Goal: Communication & Community: Answer question/provide support

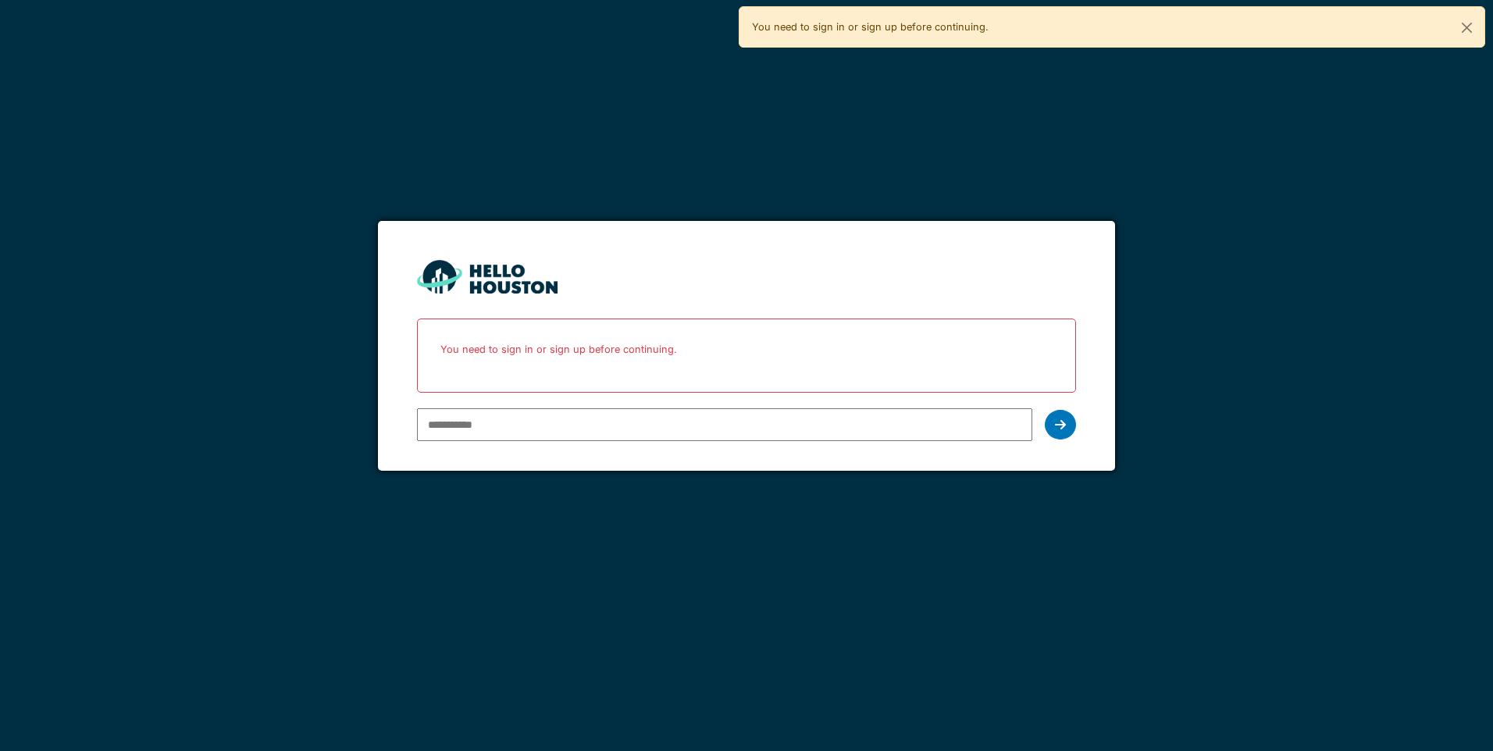
type input "**********"
drag, startPoint x: 0, startPoint y: 0, endPoint x: 1058, endPoint y: 424, distance: 1140.2
click at [1058, 424] on icon at bounding box center [1060, 425] width 11 height 12
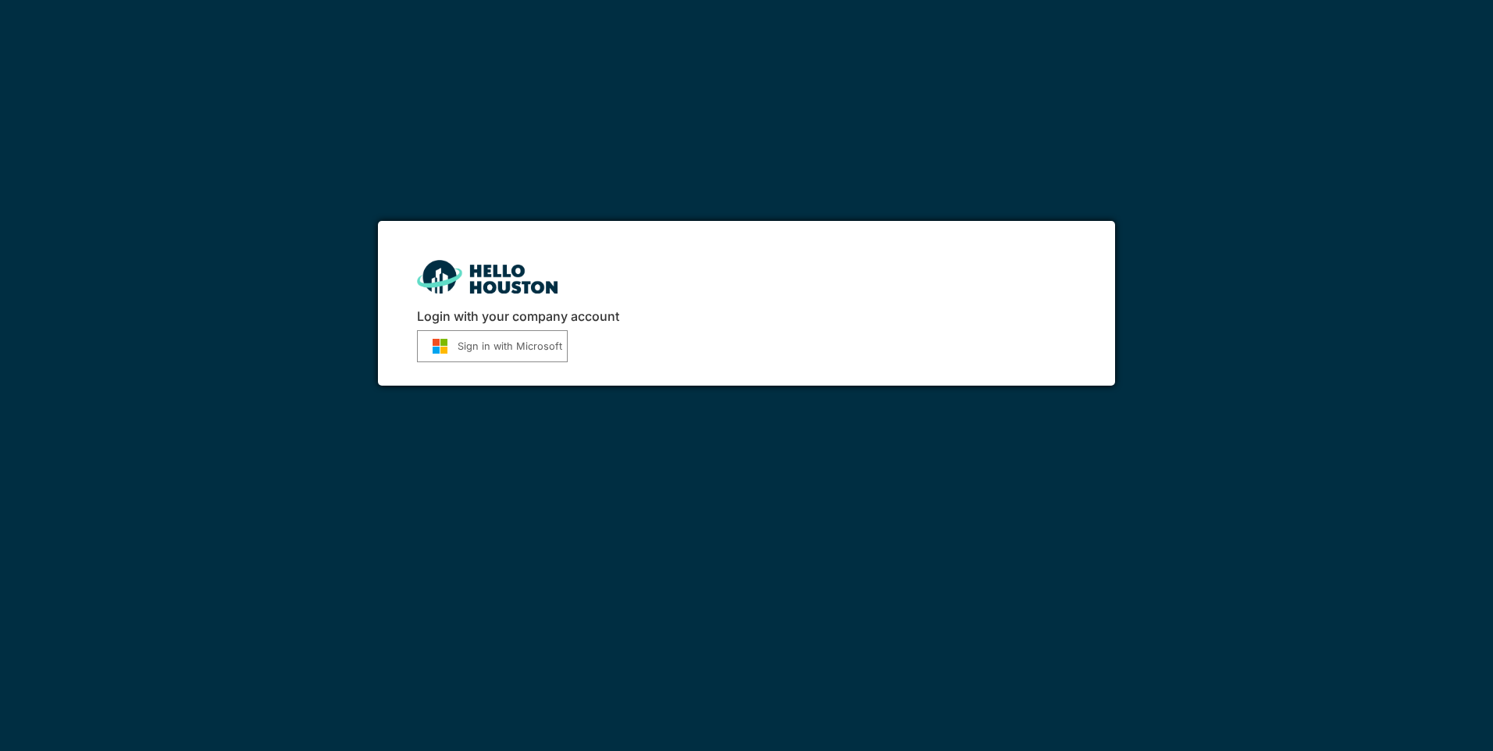
click at [495, 355] on button "Sign in with Microsoft" at bounding box center [492, 346] width 151 height 32
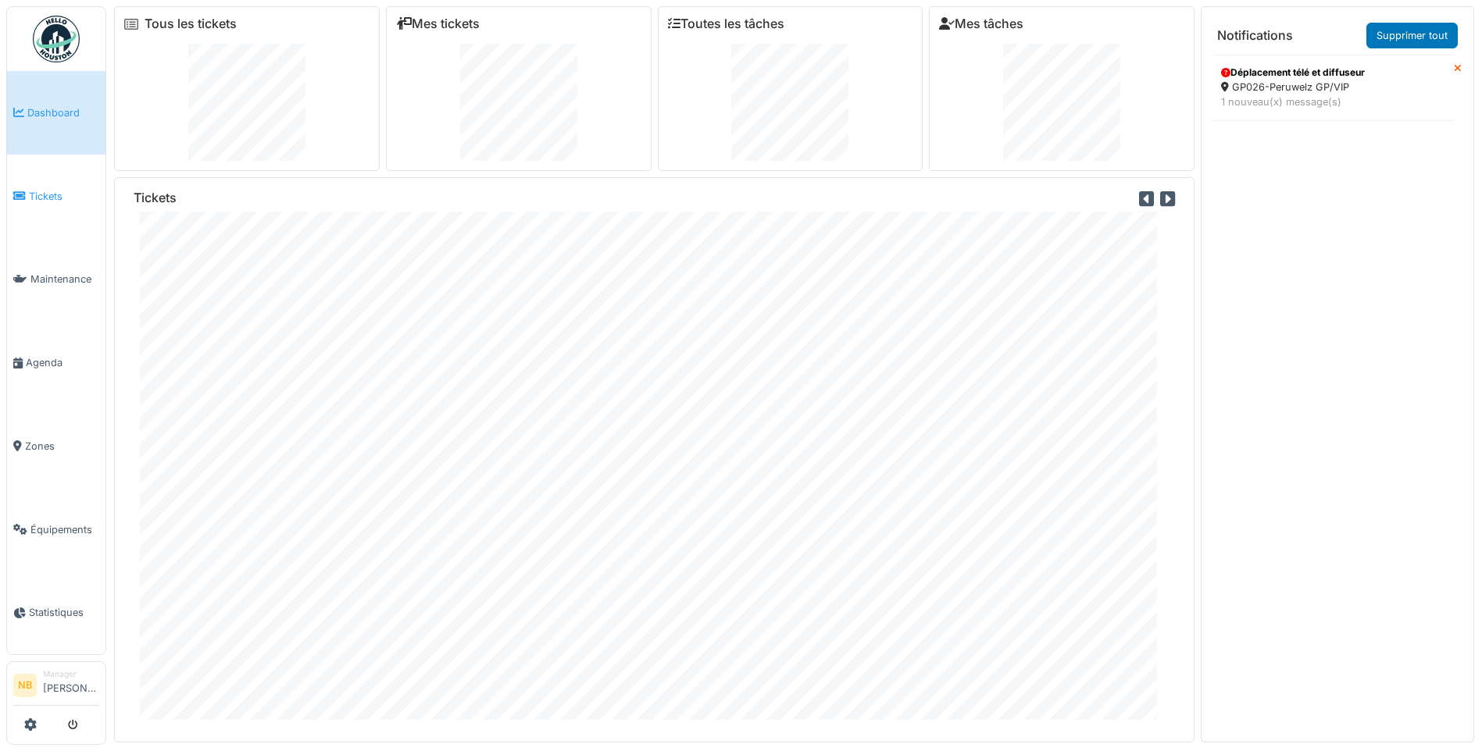
click at [63, 202] on link "Tickets" at bounding box center [56, 197] width 98 height 84
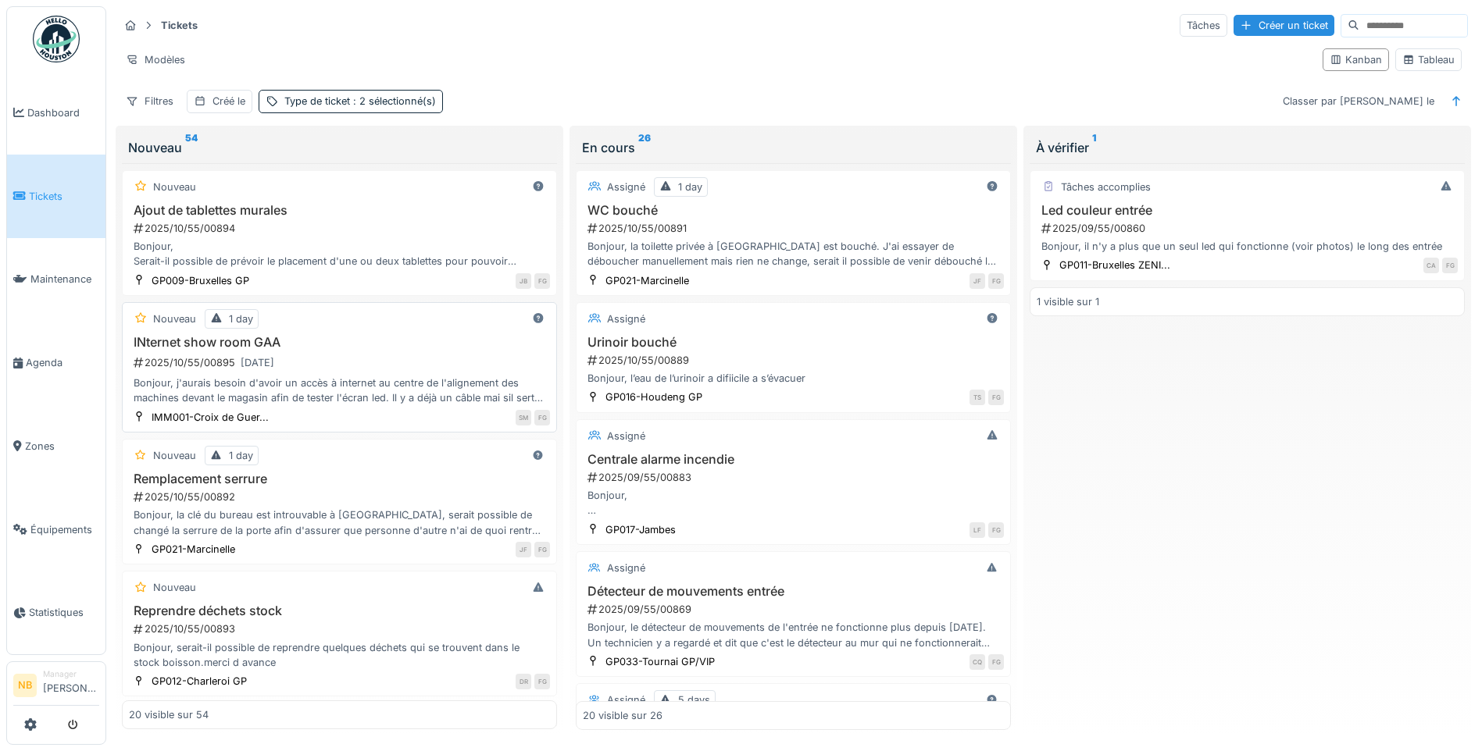
click at [408, 355] on div "2025/10/55/00895 03/10/2025" at bounding box center [341, 363] width 418 height 20
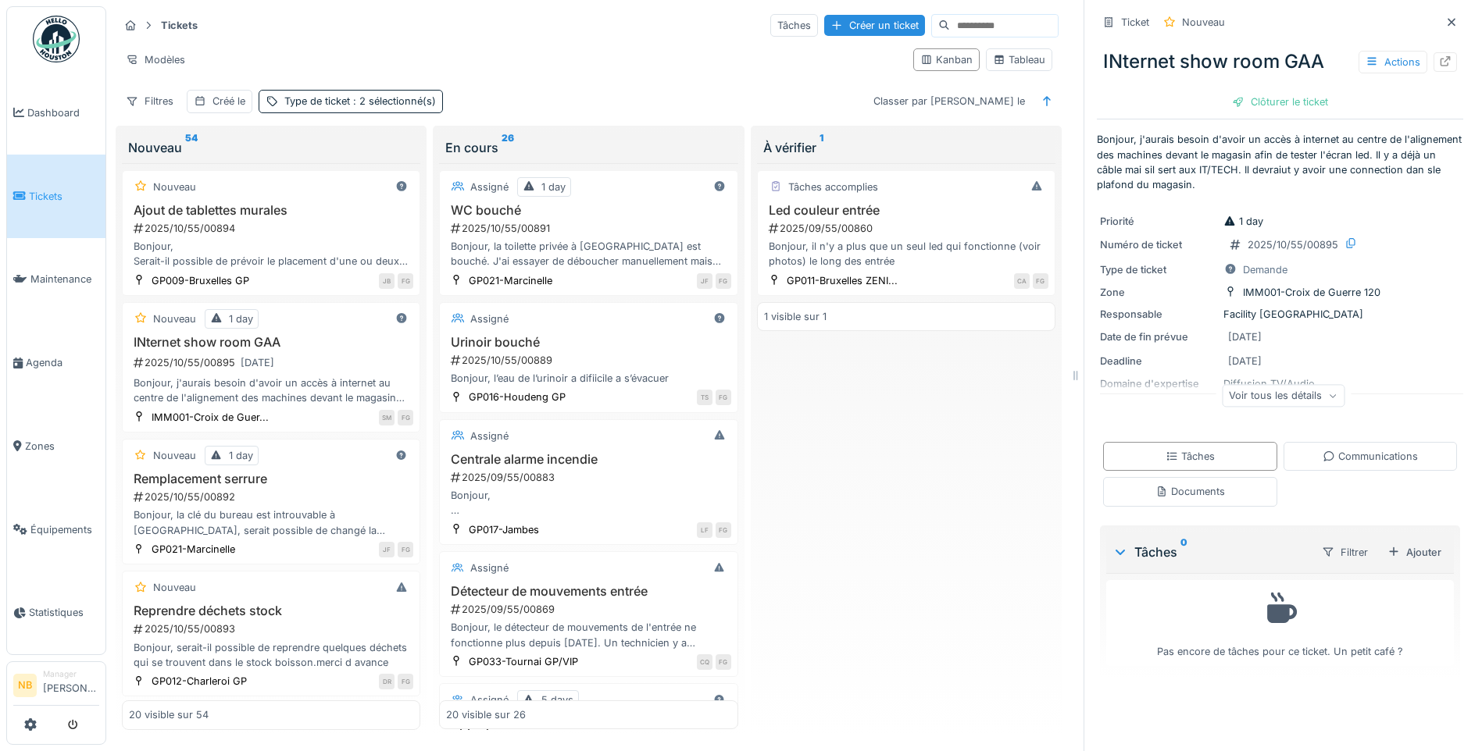
click at [1263, 393] on div "Voir tous les détails" at bounding box center [1283, 395] width 123 height 23
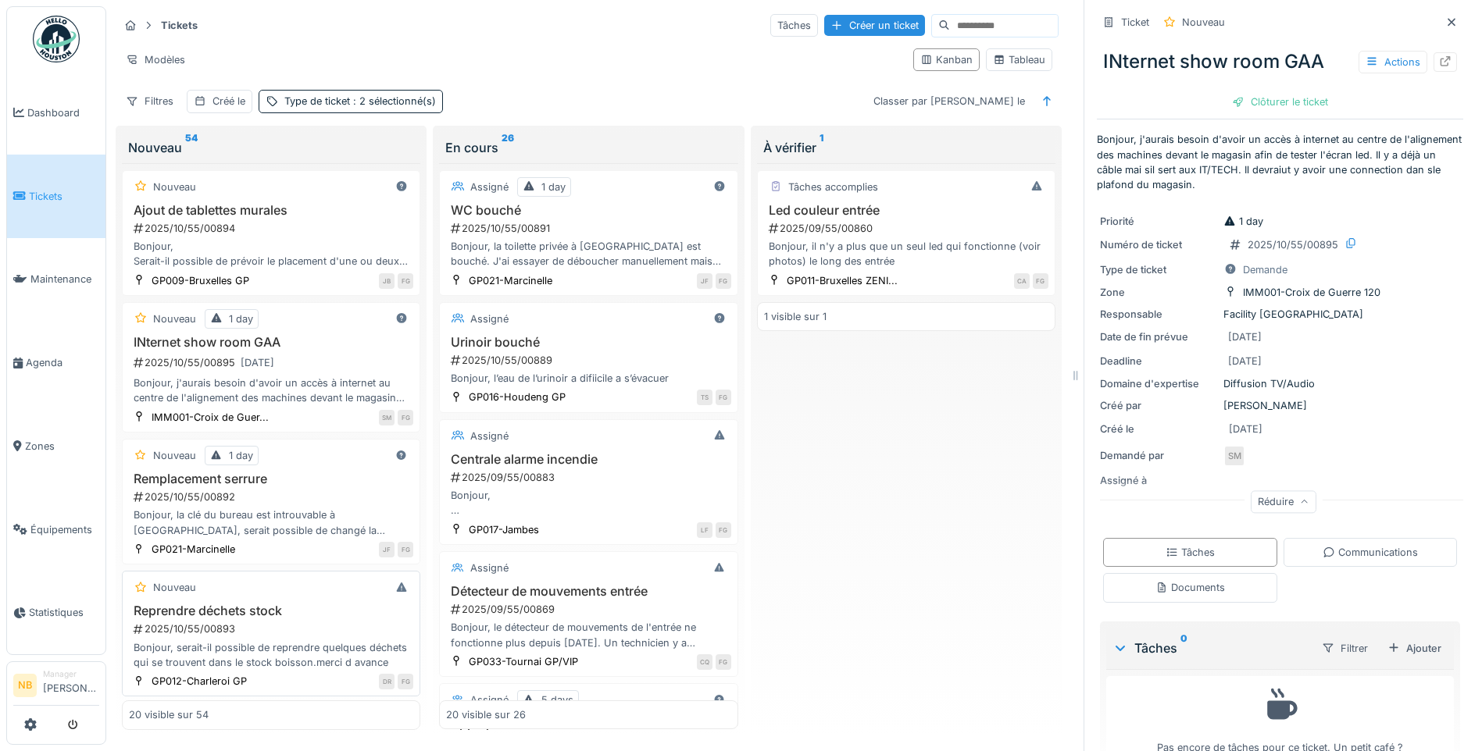
scroll to position [182, 0]
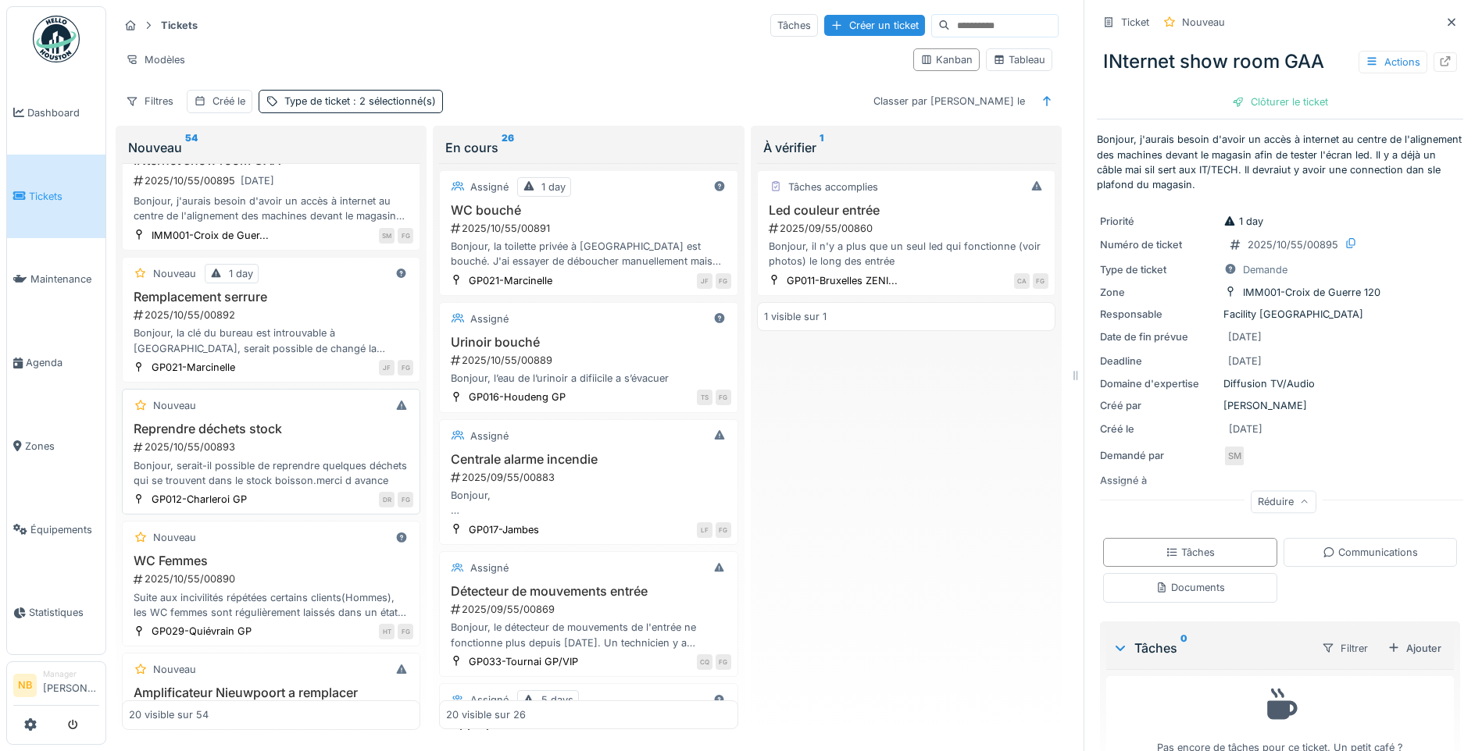
click at [310, 437] on div "Reprendre déchets stock 2025/10/55/00893 Bonjour, serait-il possible de reprend…" at bounding box center [271, 455] width 284 height 66
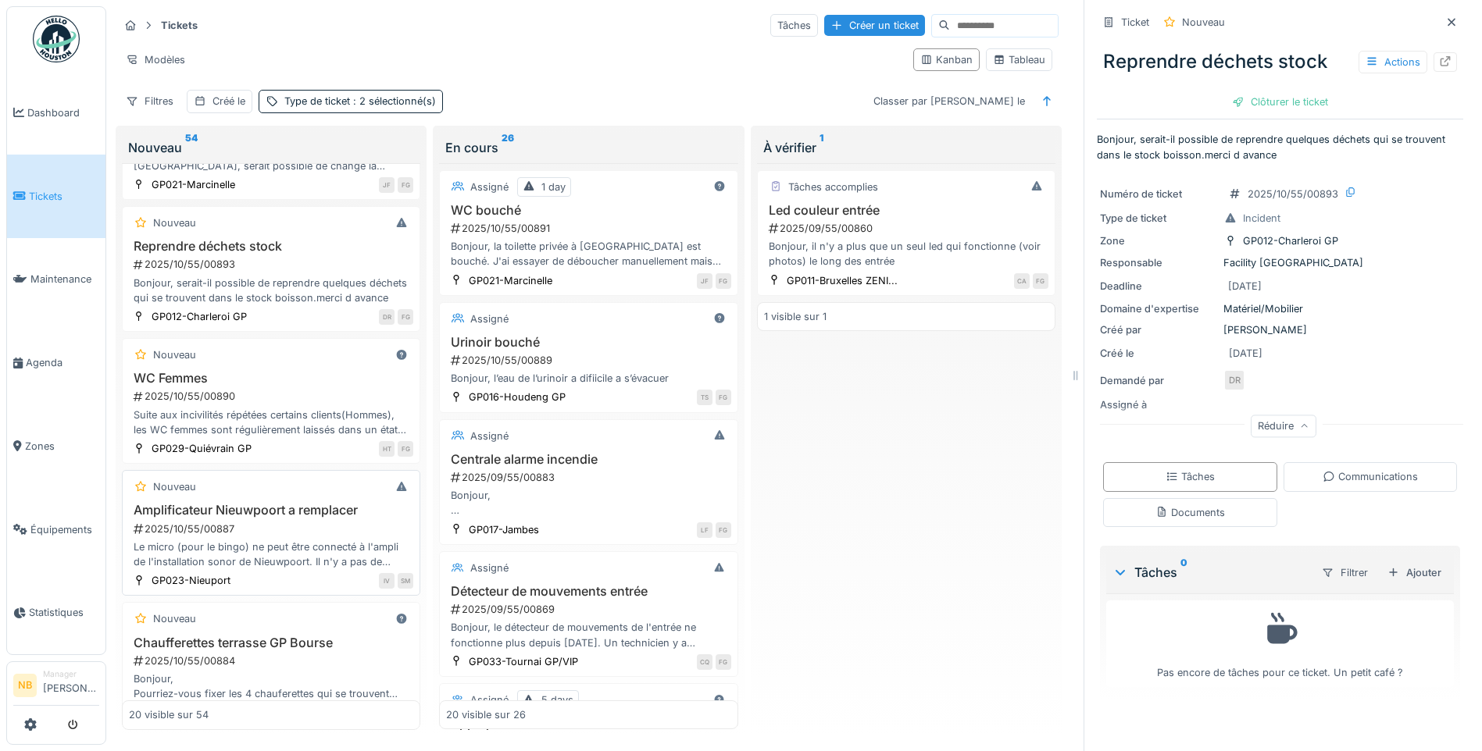
scroll to position [547, 0]
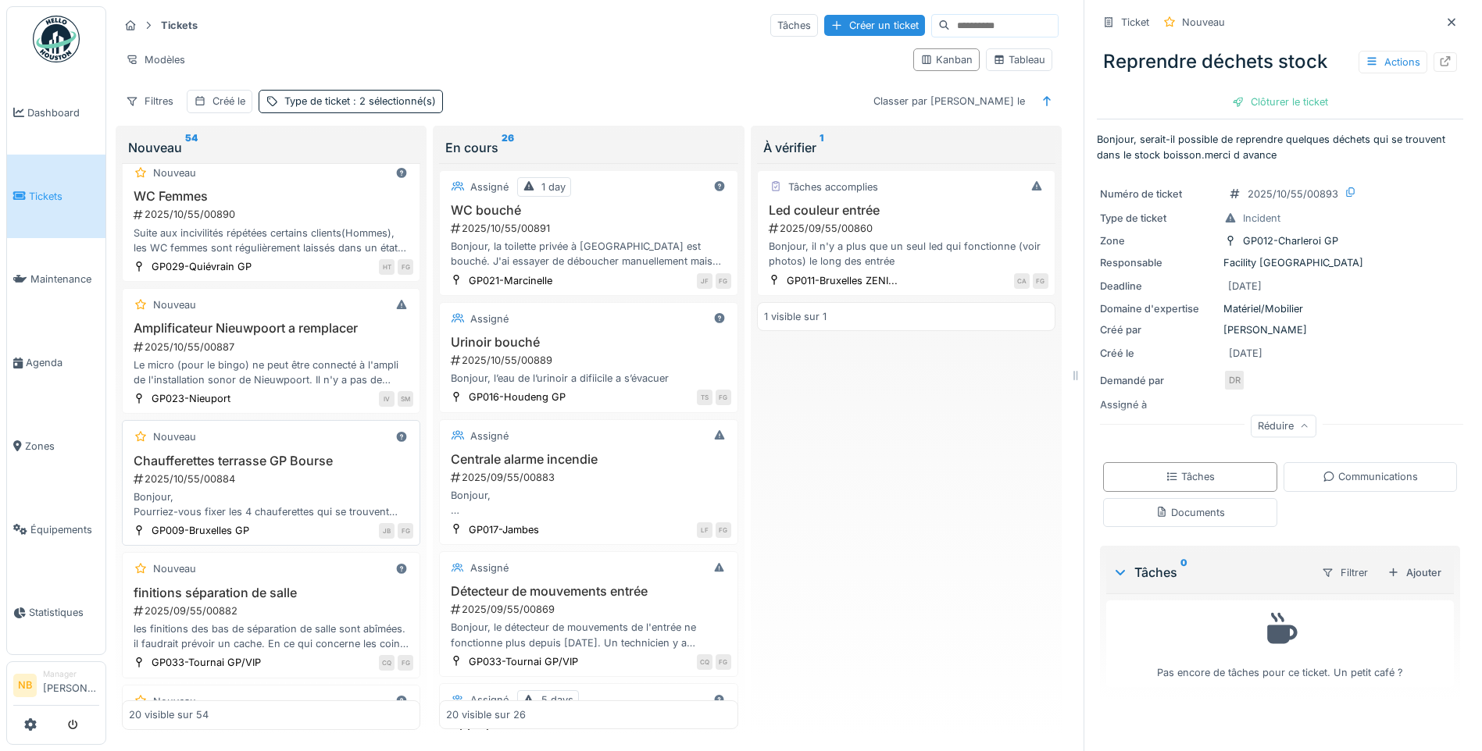
click at [357, 483] on div "2025/10/55/00884" at bounding box center [272, 479] width 281 height 15
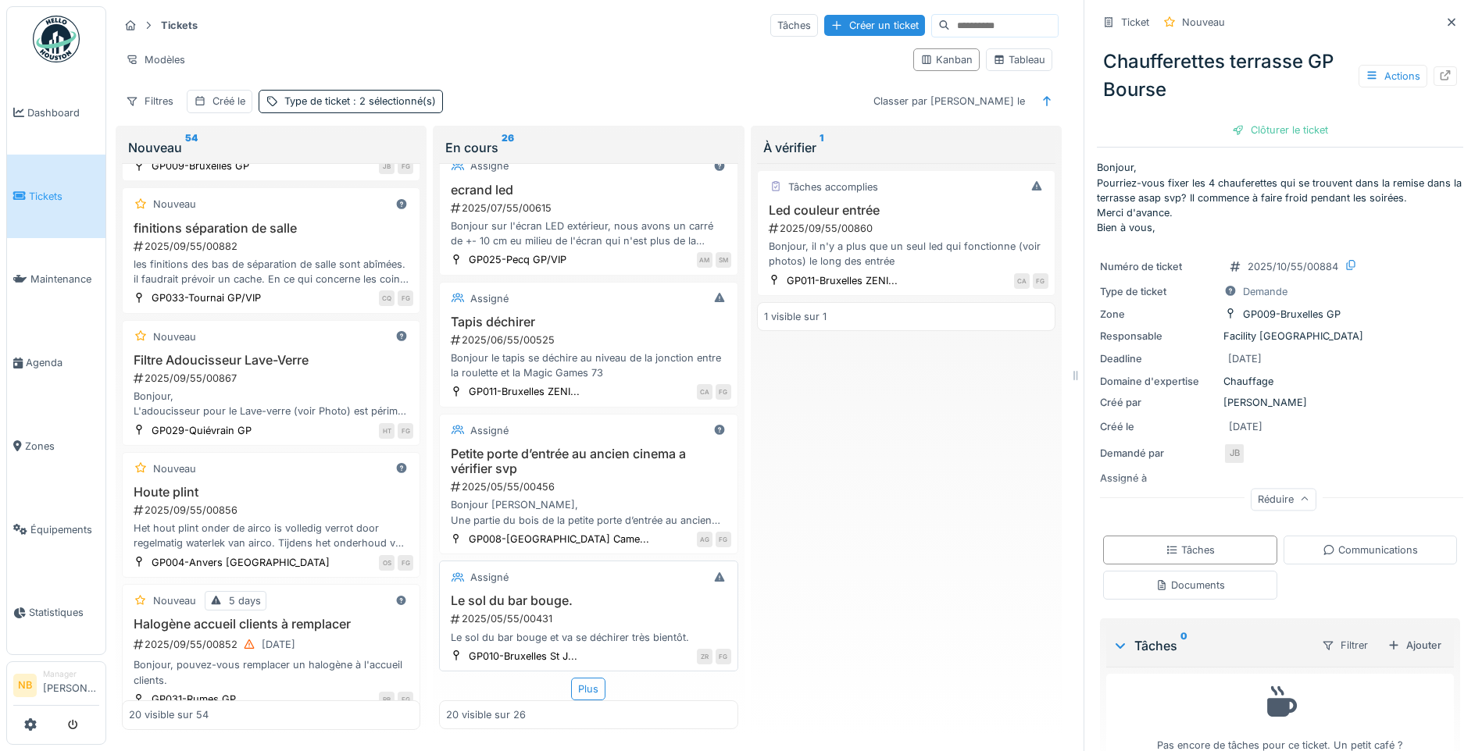
scroll to position [12, 0]
click at [574, 678] on div "Plus" at bounding box center [588, 689] width 34 height 23
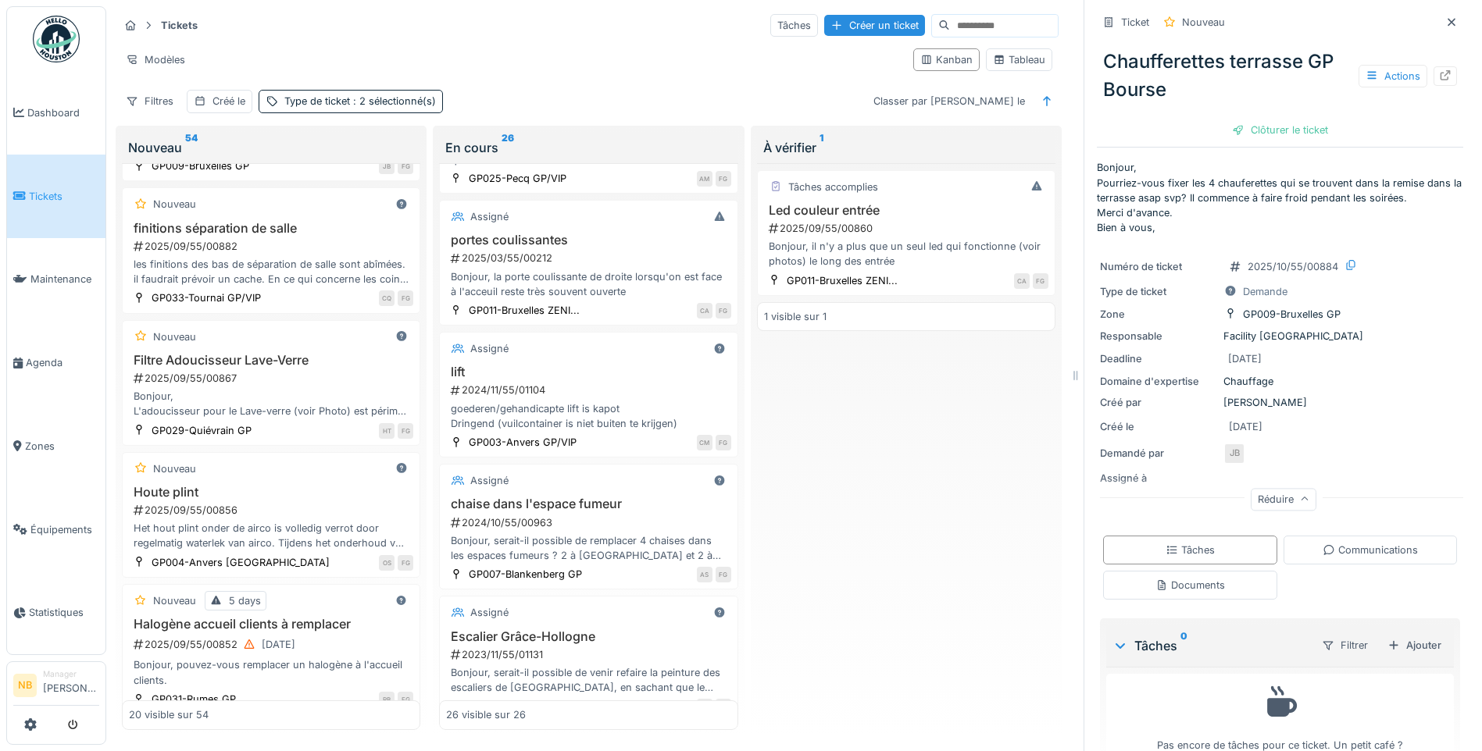
scroll to position [2910, 0]
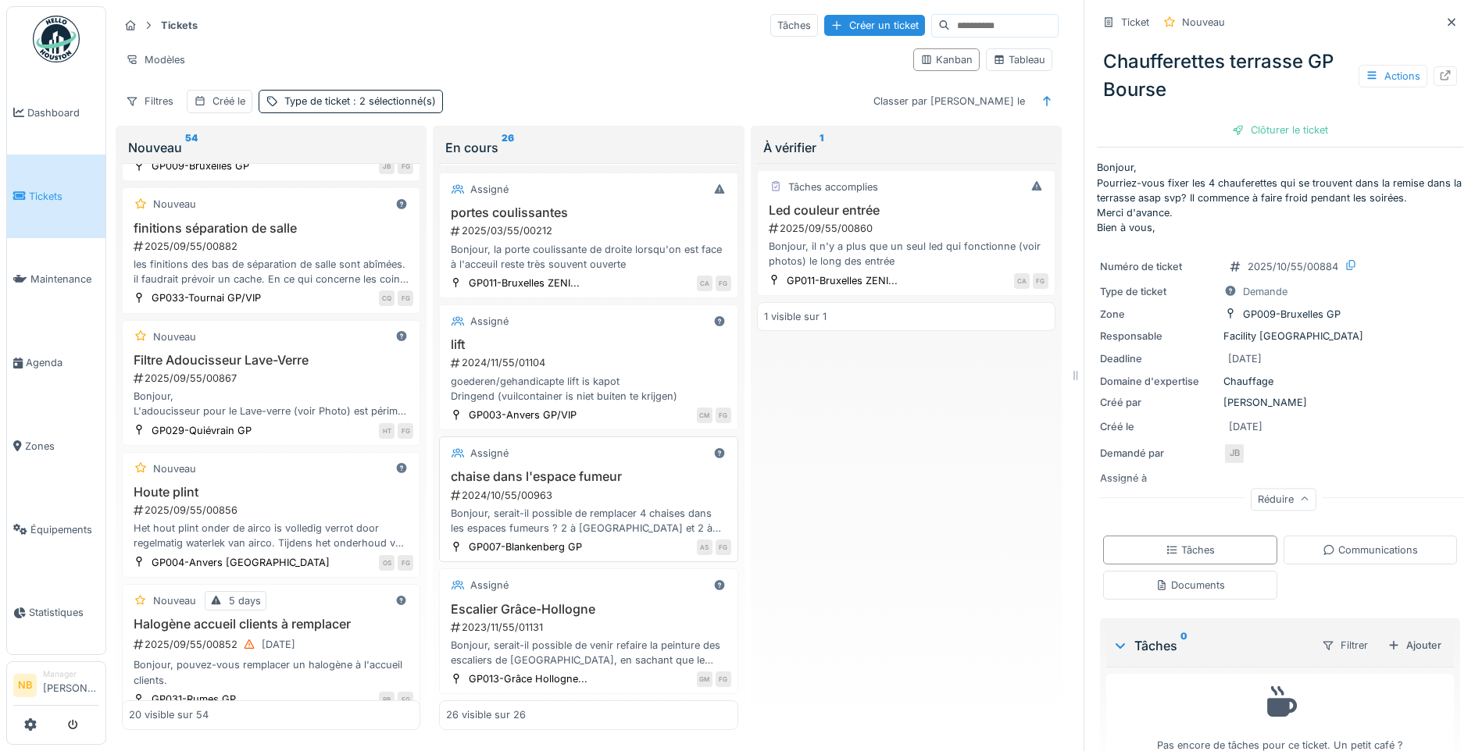
click at [638, 506] on div "Bonjour, serait-il possible de remplacer 4 chaises dans les espaces fumeurs ? 2…" at bounding box center [588, 521] width 284 height 30
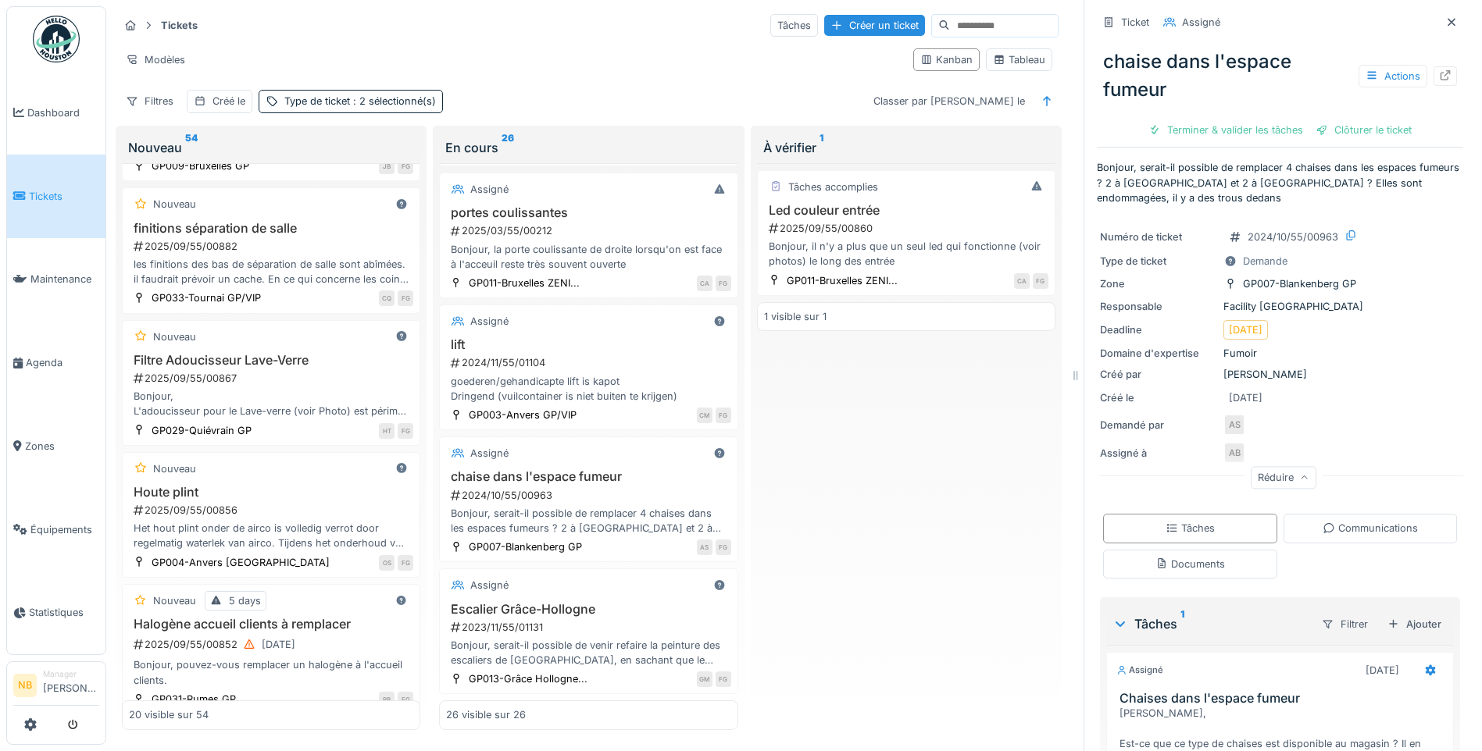
click at [1342, 487] on div "Ticket Assigné chaise dans l'espace fumeur Actions Terminer & valider les tâche…" at bounding box center [1280, 484] width 366 height 968
click at [1365, 521] on div "Communications" at bounding box center [1369, 528] width 95 height 15
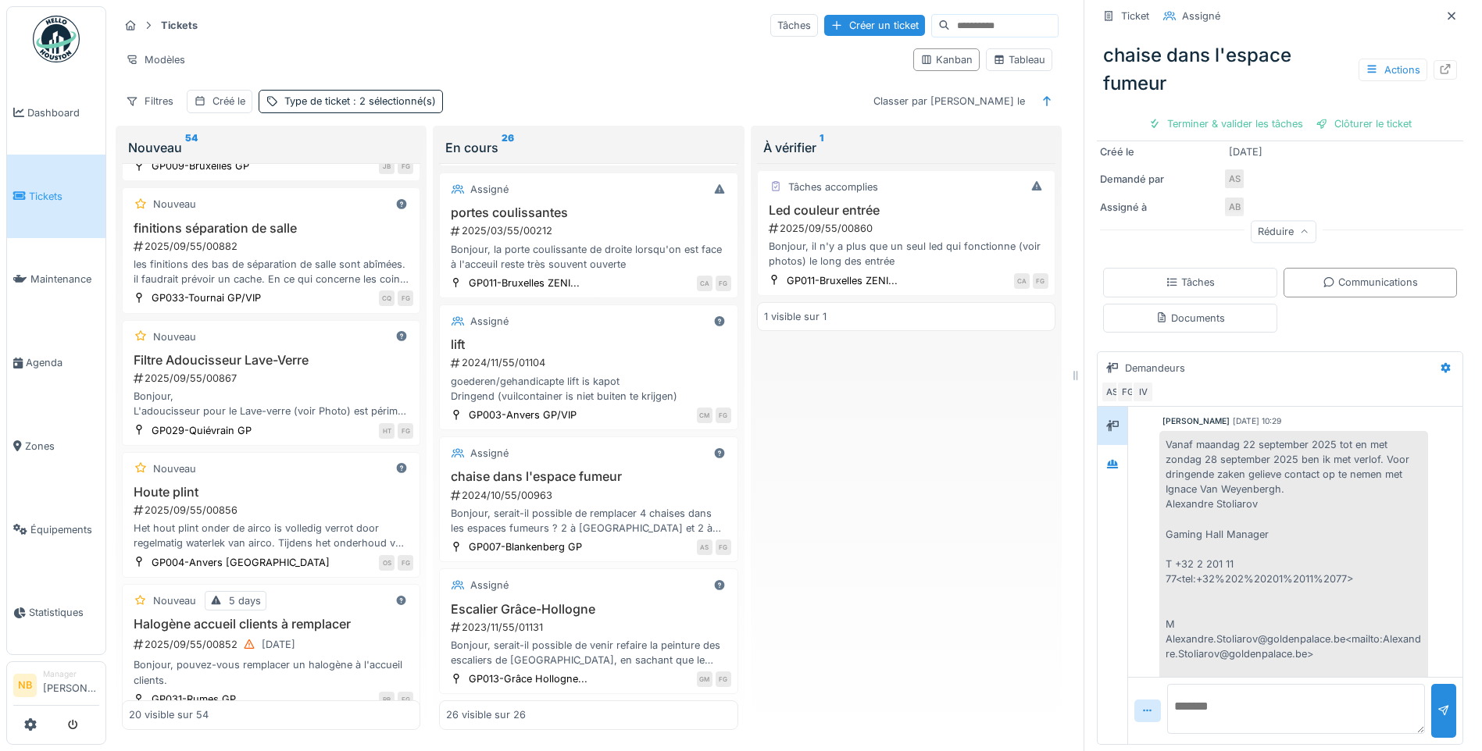
scroll to position [964, 0]
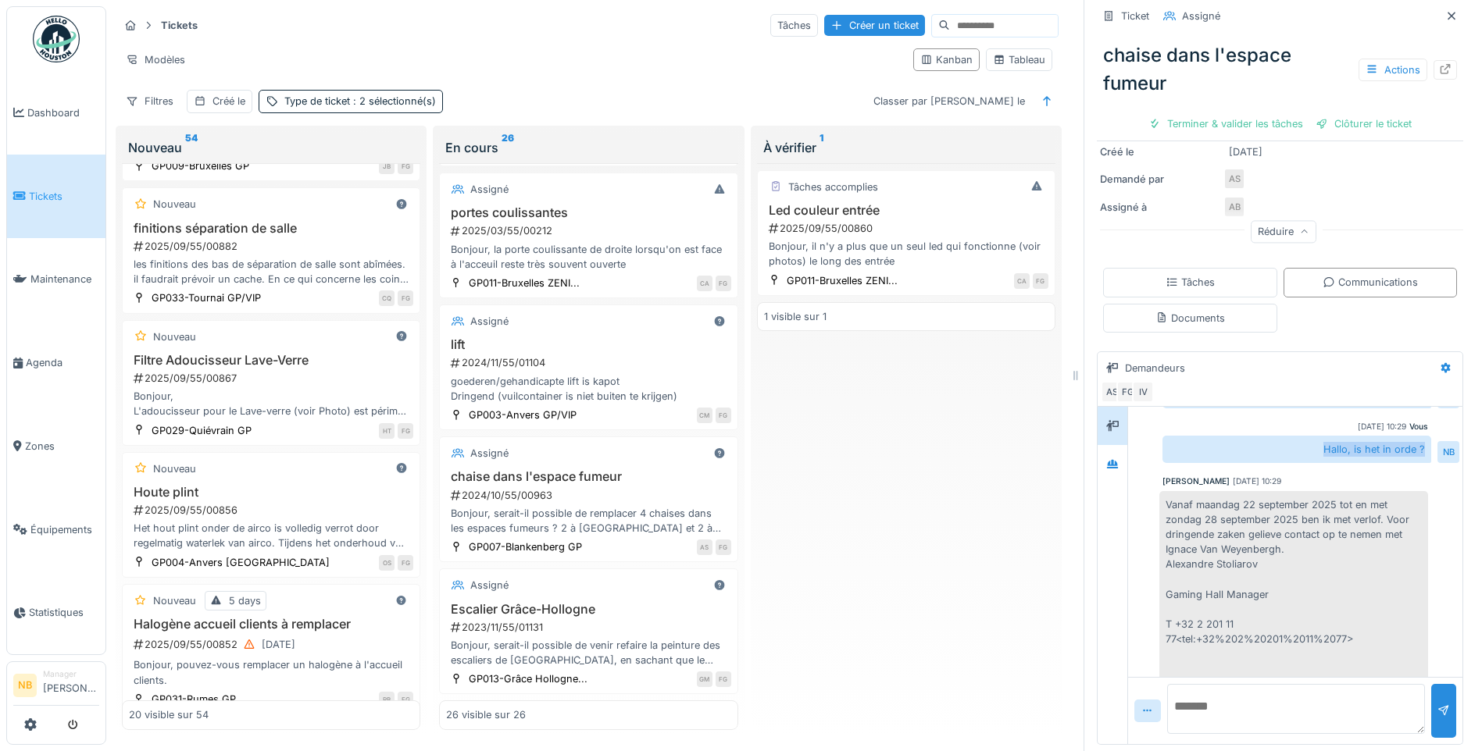
drag, startPoint x: 1296, startPoint y: 423, endPoint x: 1408, endPoint y: 416, distance: 112.6
click at [1408, 436] on div "Hallo, is het in orde ? NB" at bounding box center [1310, 449] width 297 height 27
copy div "Hallo, is het in orde ?"
click at [1226, 701] on textarea at bounding box center [1296, 709] width 258 height 50
paste textarea "**********"
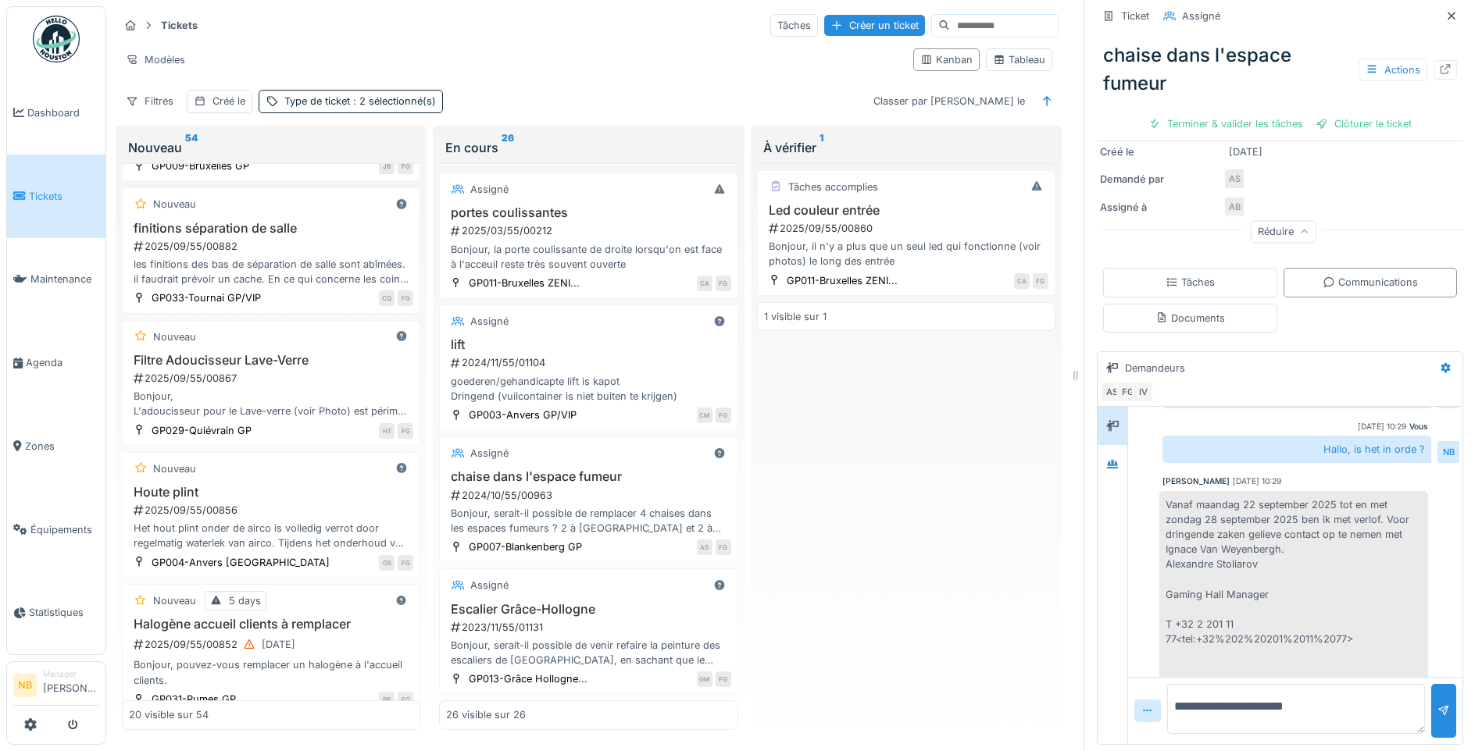
type textarea "**********"
click at [1340, 696] on textarea "**********" at bounding box center [1296, 709] width 258 height 50
click at [1437, 704] on div at bounding box center [1443, 711] width 12 height 15
